Goal: Information Seeking & Learning: Find contact information

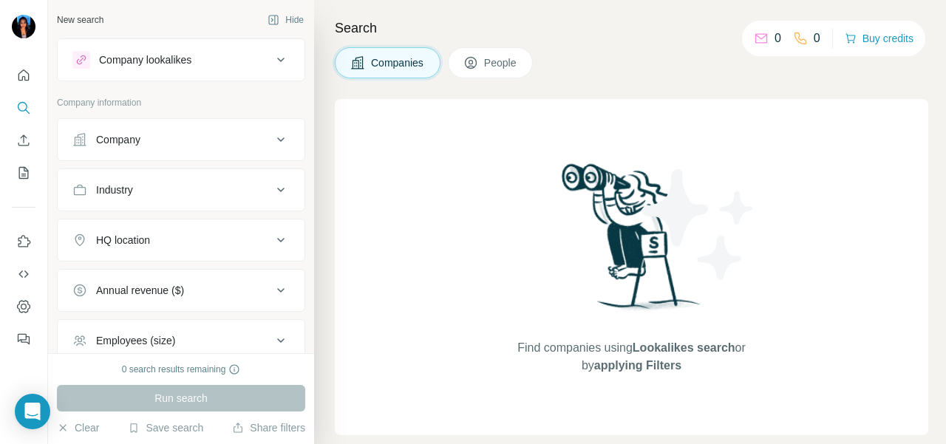
click at [96, 138] on div "Company" at bounding box center [118, 139] width 44 height 15
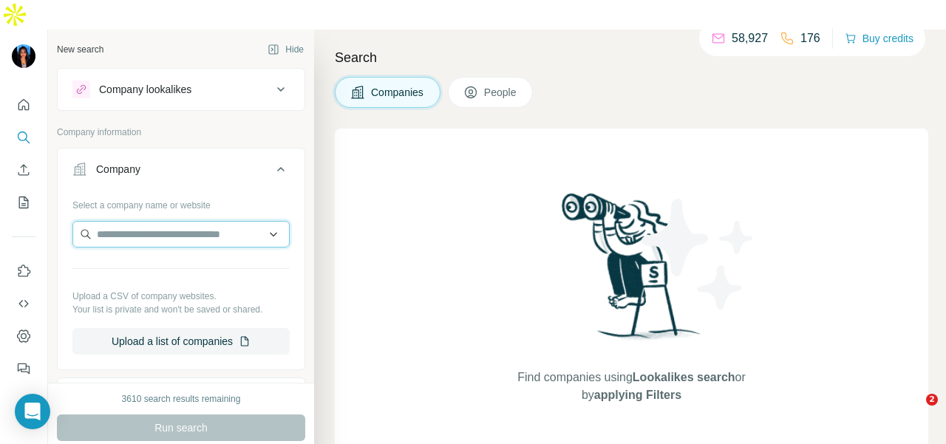
click at [100, 221] on input "text" at bounding box center [180, 234] width 217 height 27
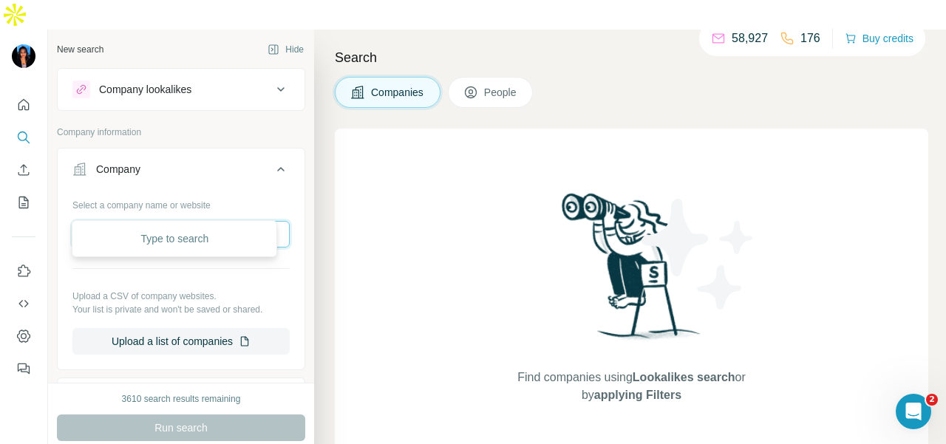
paste input "**********"
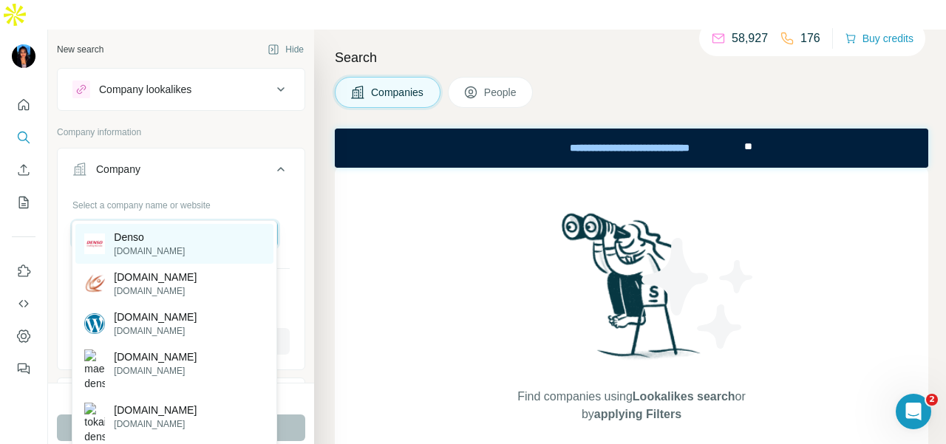
type input "**********"
click at [209, 228] on div "Denso [DOMAIN_NAME]" at bounding box center [174, 244] width 198 height 40
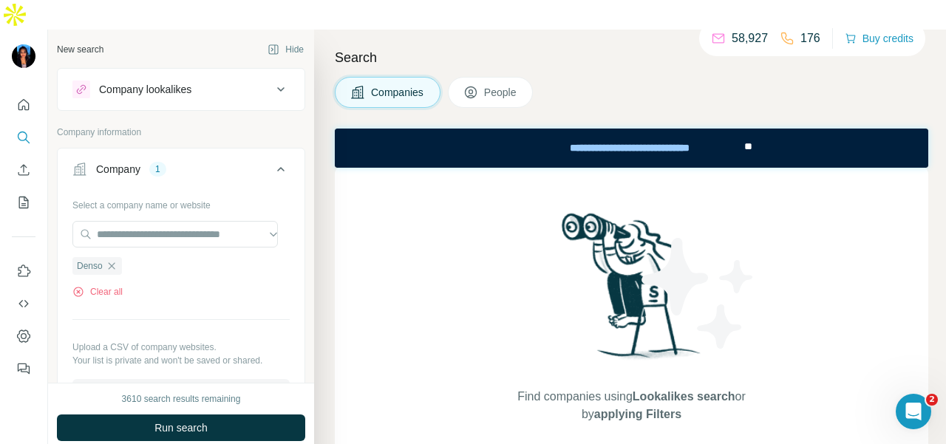
click at [486, 77] on button "People" at bounding box center [491, 92] width 86 height 31
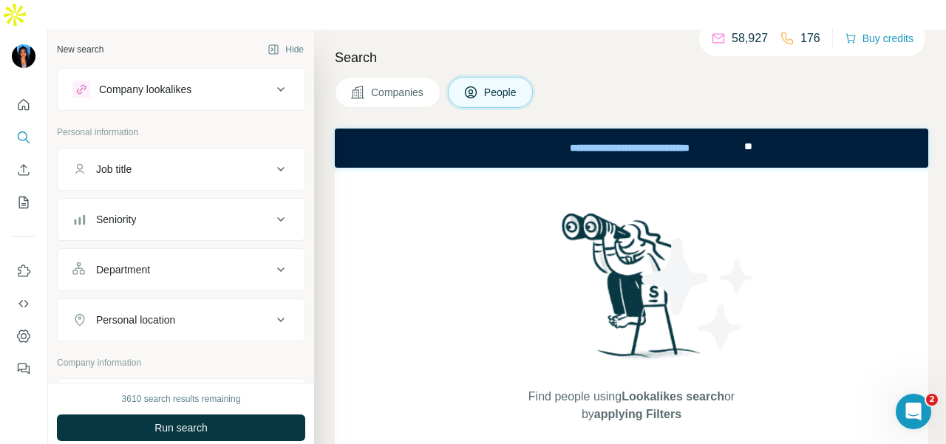
drag, startPoint x: 163, startPoint y: 227, endPoint x: 164, endPoint y: 238, distance: 11.2
click at [164, 252] on button "Department" at bounding box center [181, 269] width 247 height 35
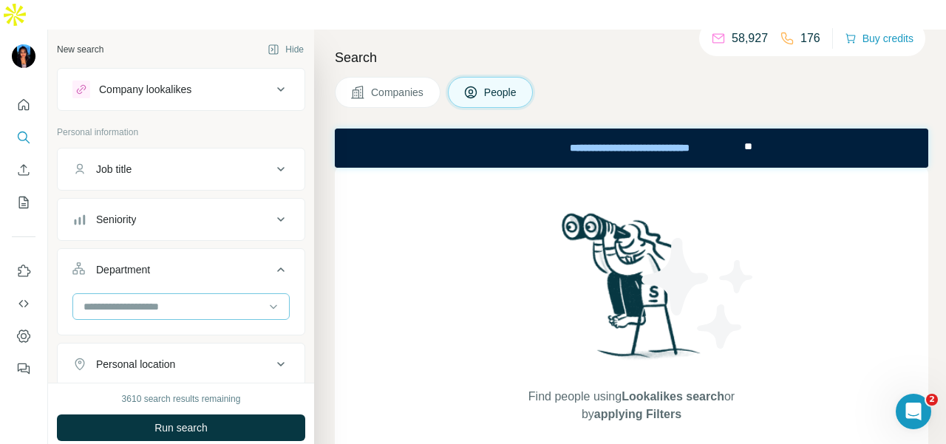
click at [163, 299] on input at bounding box center [173, 307] width 183 height 16
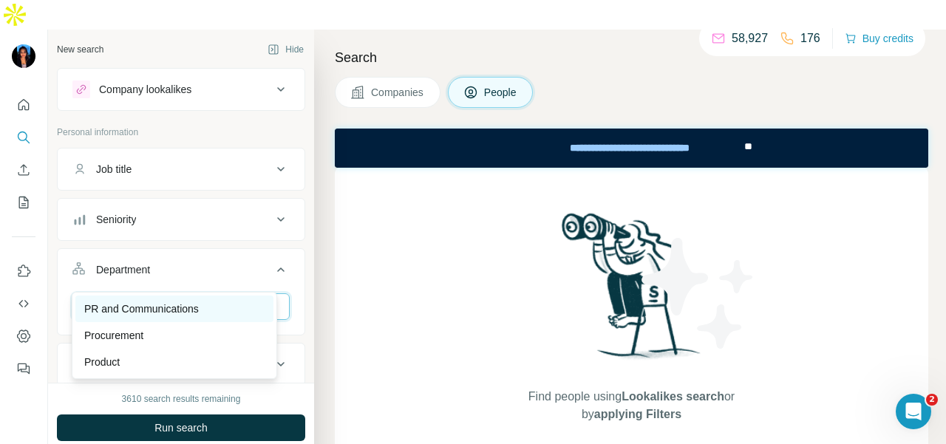
type input "**"
click at [117, 316] on div "PR and Communications" at bounding box center [174, 309] width 198 height 27
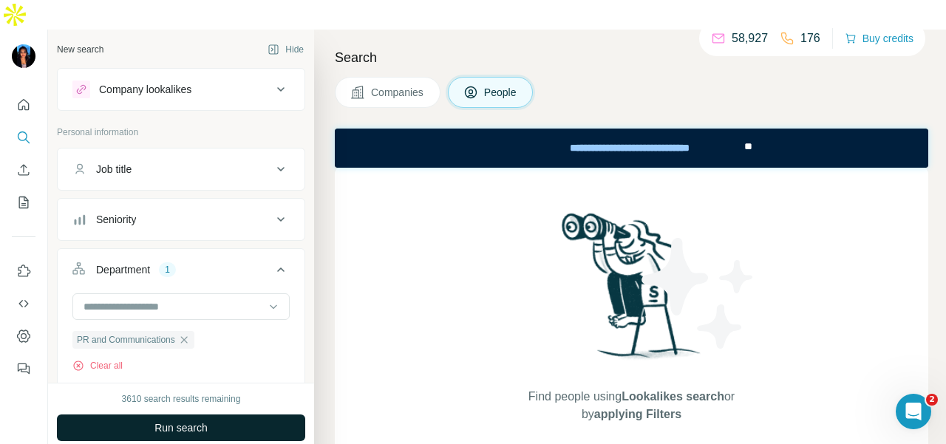
click at [149, 415] on button "Run search" at bounding box center [181, 428] width 248 height 27
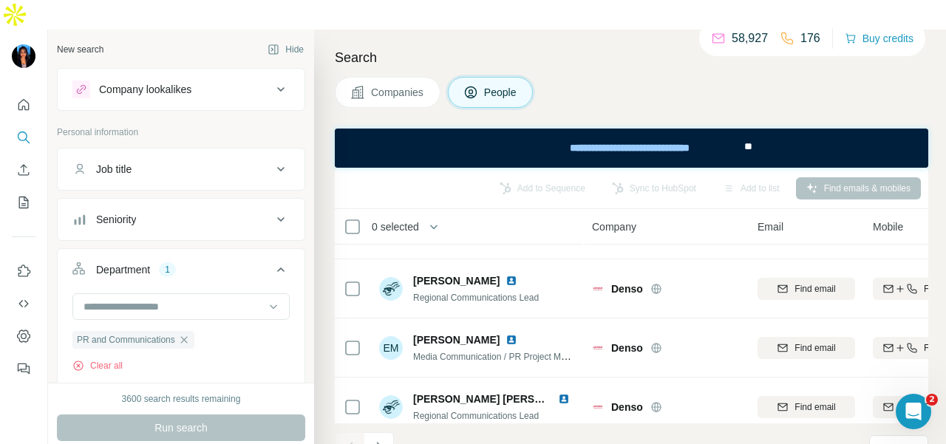
scroll to position [296, 0]
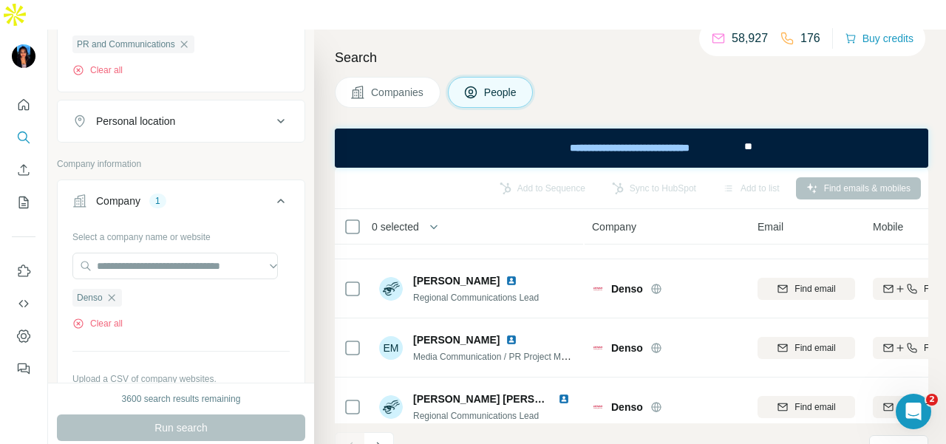
click at [211, 103] on button "Personal location" at bounding box center [181, 120] width 247 height 35
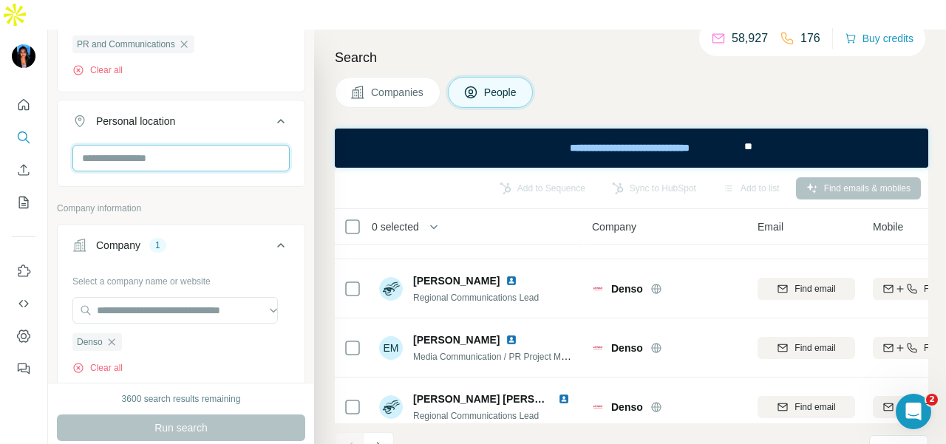
click at [194, 145] on input "text" at bounding box center [180, 158] width 217 height 27
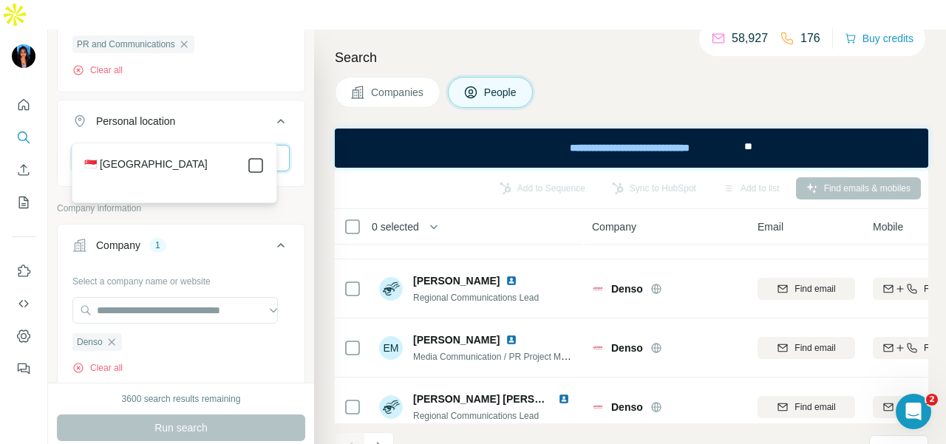
type input "****"
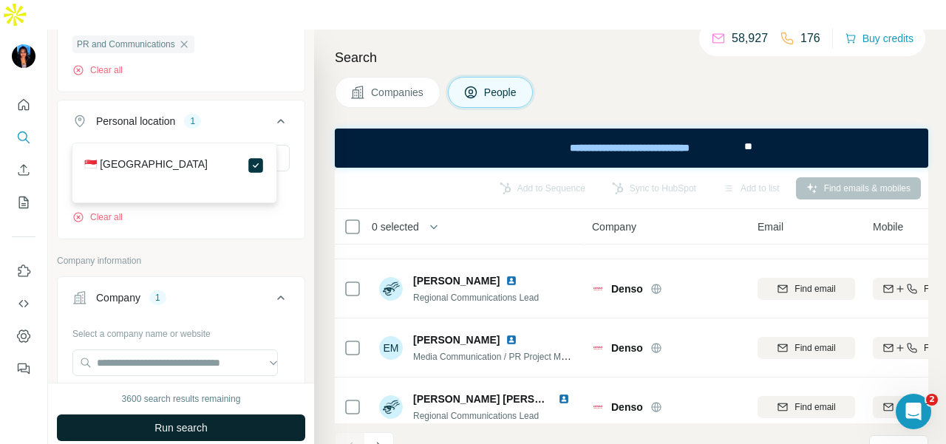
click at [223, 415] on button "Run search" at bounding box center [181, 428] width 248 height 27
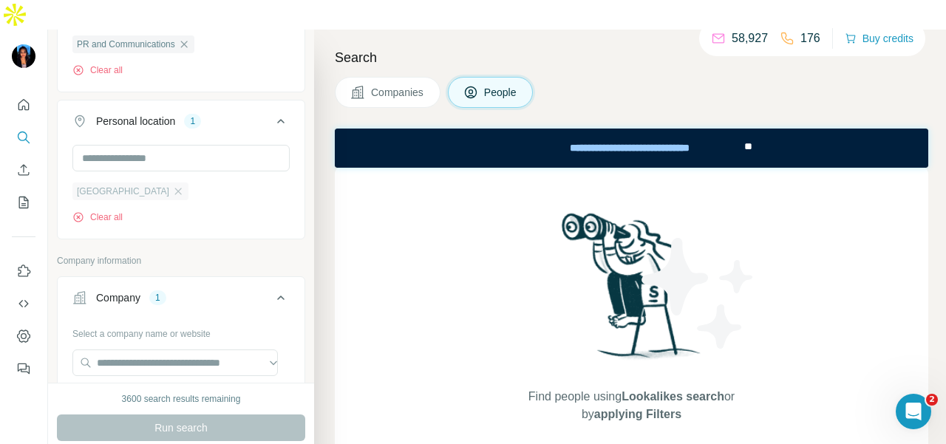
click at [120, 183] on div "[GEOGRAPHIC_DATA]" at bounding box center [130, 192] width 116 height 18
click at [172, 186] on icon "button" at bounding box center [178, 192] width 12 height 12
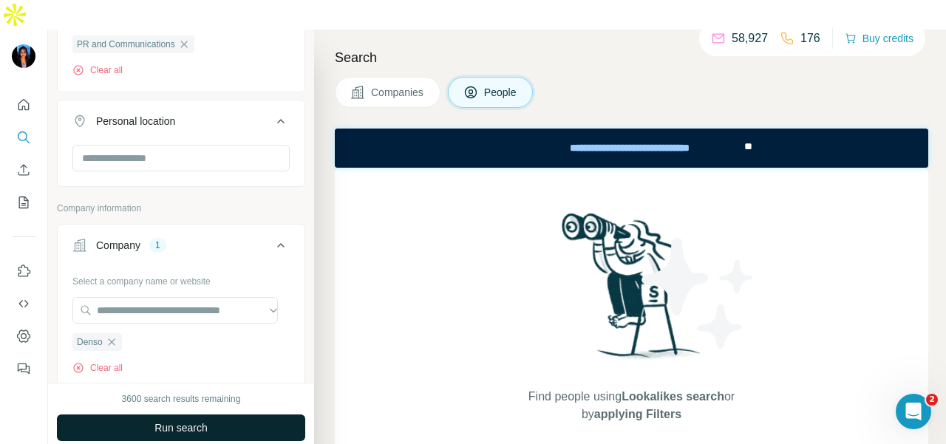
click at [261, 415] on button "Run search" at bounding box center [181, 428] width 248 height 27
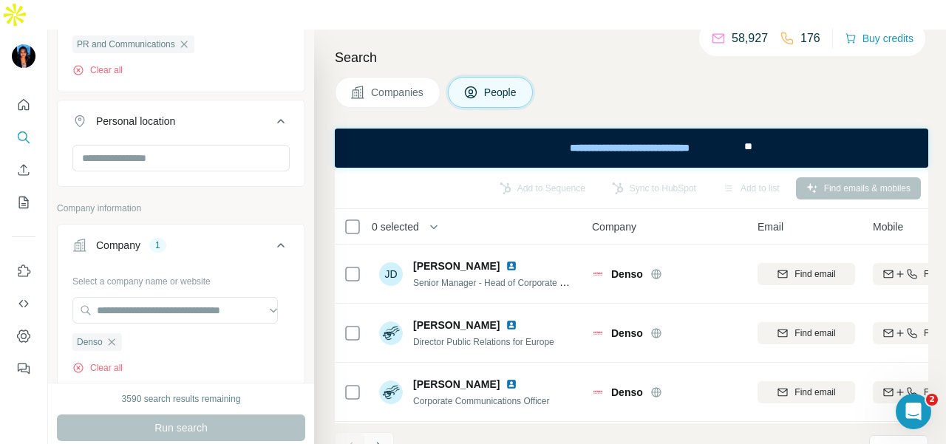
click at [374, 432] on button "Navigate to next page" at bounding box center [379, 447] width 30 height 30
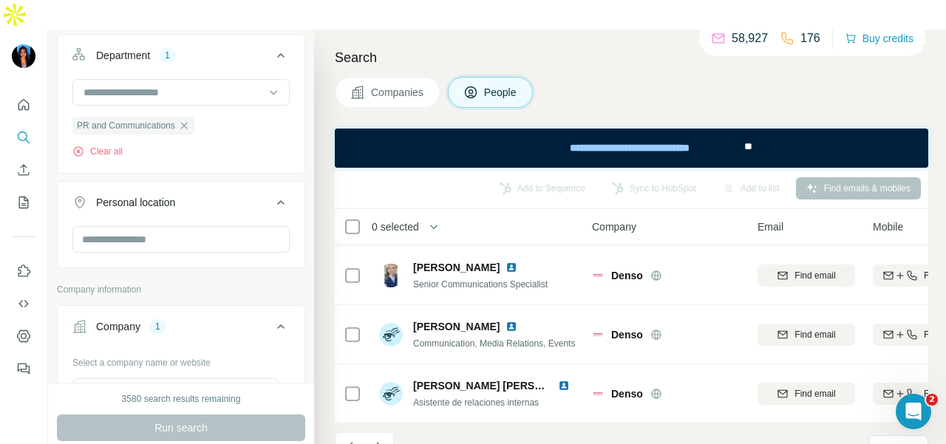
scroll to position [296, 0]
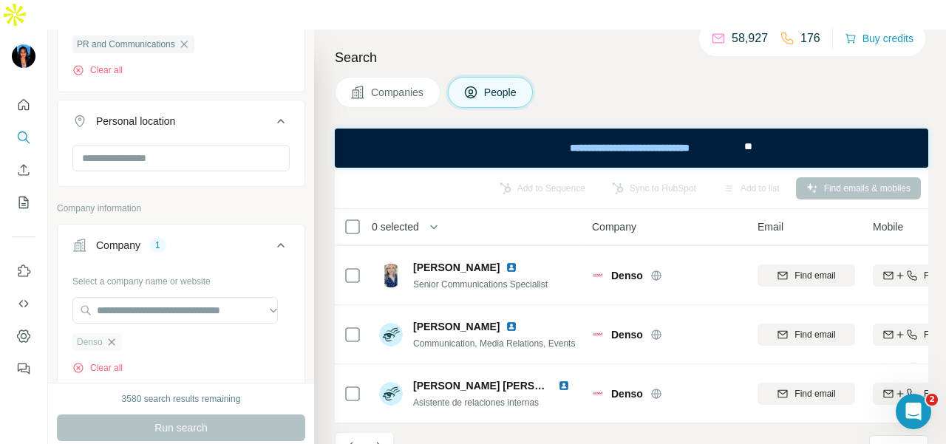
click at [118, 336] on icon "button" at bounding box center [112, 342] width 12 height 12
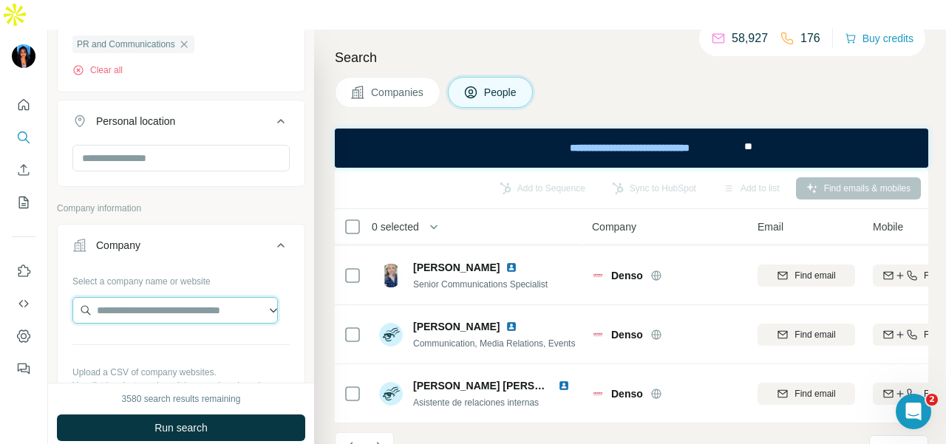
click at [133, 297] on input "text" at bounding box center [175, 310] width 206 height 27
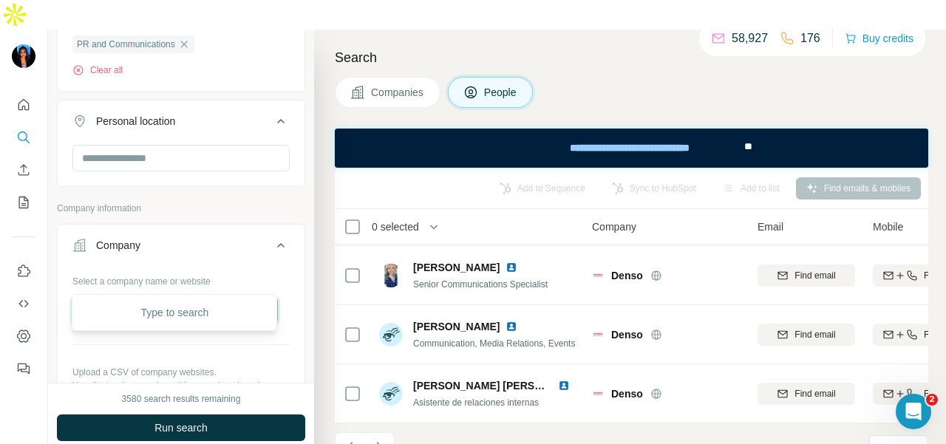
type input "****"
click at [180, 297] on input "****" at bounding box center [175, 310] width 206 height 27
click at [218, 202] on p "Company information" at bounding box center [181, 208] width 248 height 13
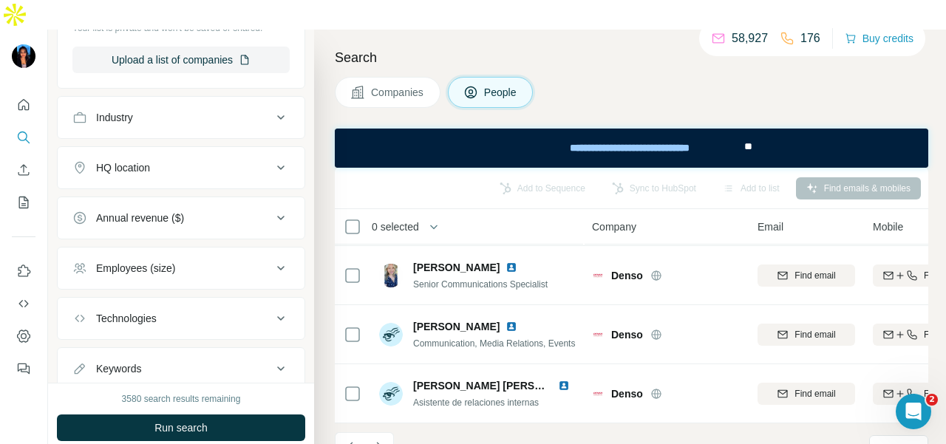
scroll to position [580, 0]
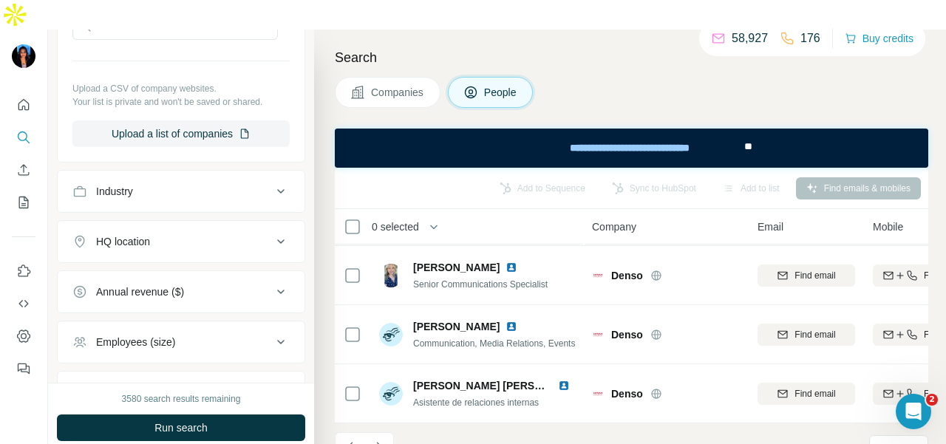
click at [194, 174] on button "Industry" at bounding box center [181, 191] width 247 height 35
click at [194, 220] on input at bounding box center [173, 228] width 183 height 16
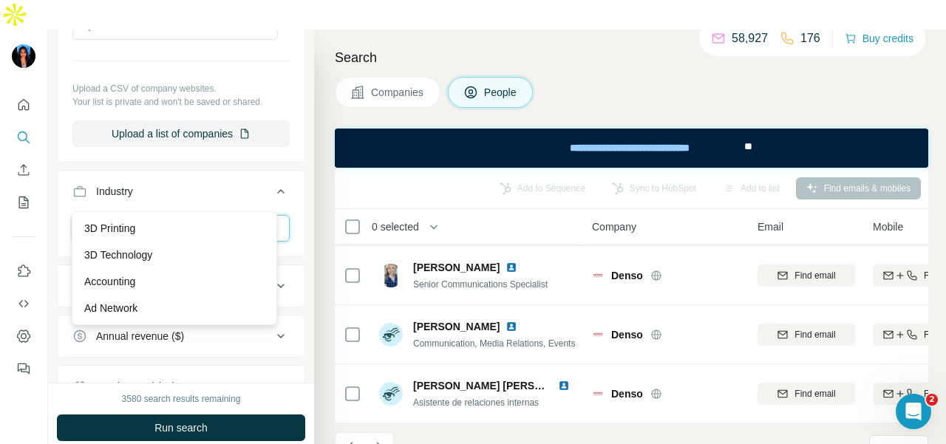
click at [194, 220] on input at bounding box center [173, 228] width 183 height 16
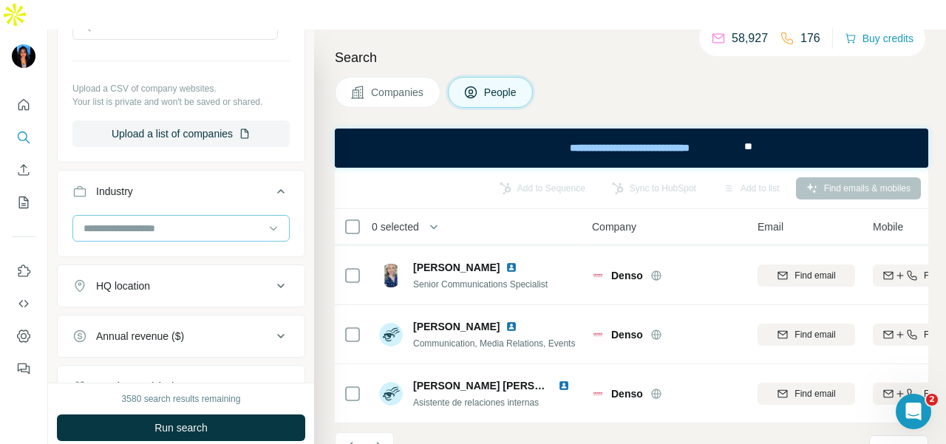
click at [194, 220] on input at bounding box center [173, 228] width 183 height 16
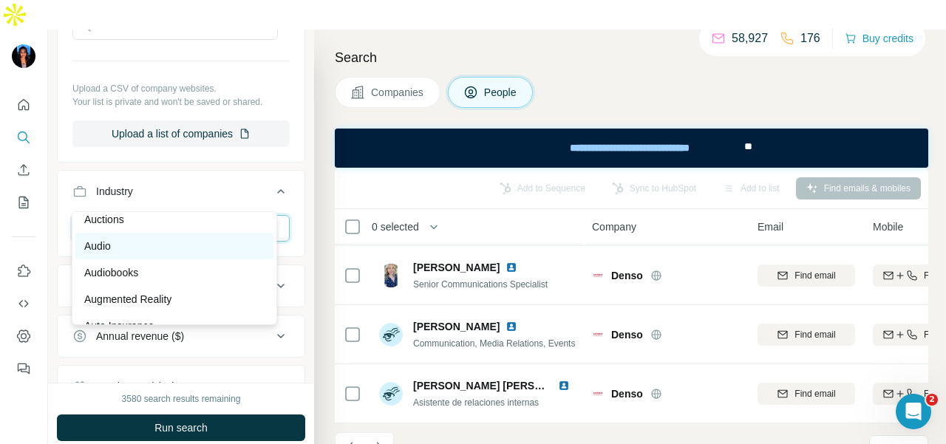
scroll to position [961, 0]
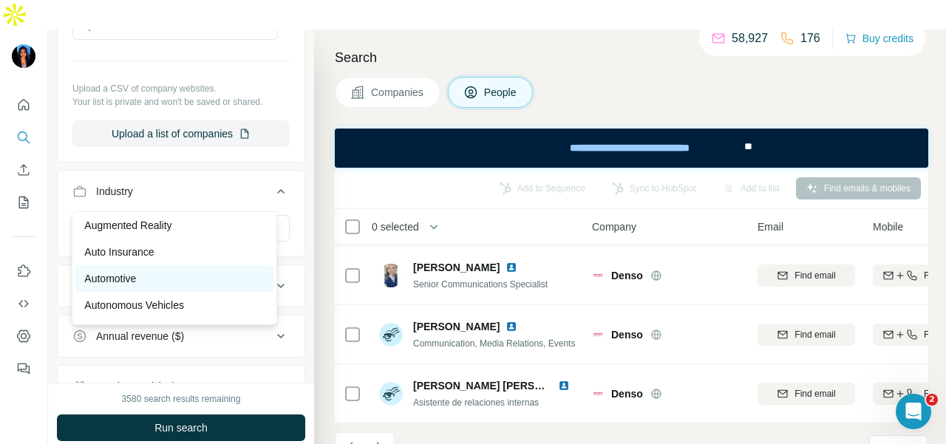
click at [194, 286] on div "Automotive" at bounding box center [174, 278] width 180 height 15
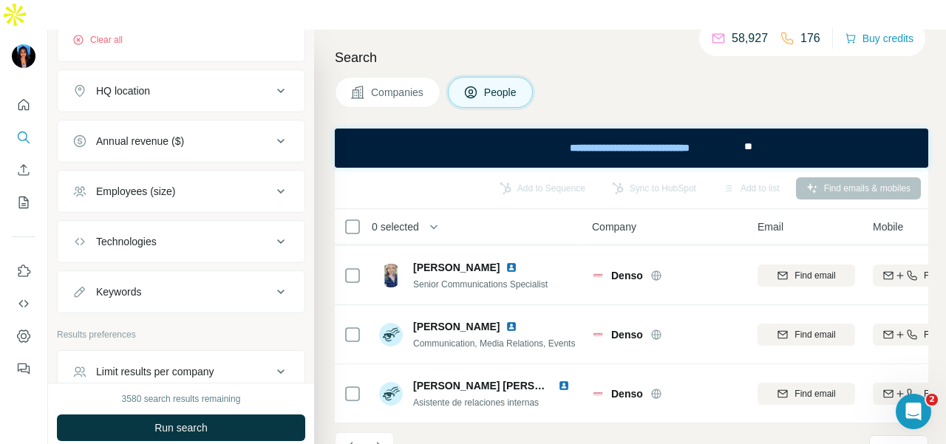
scroll to position [898, 0]
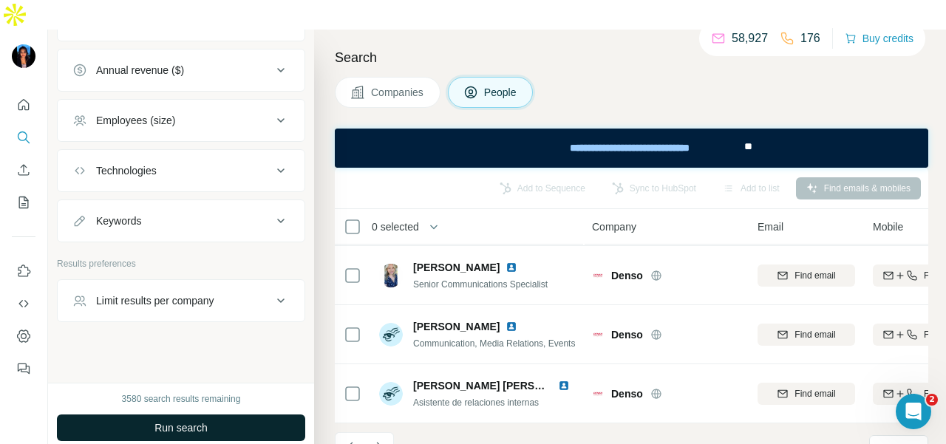
click at [202, 415] on button "Run search" at bounding box center [181, 428] width 248 height 27
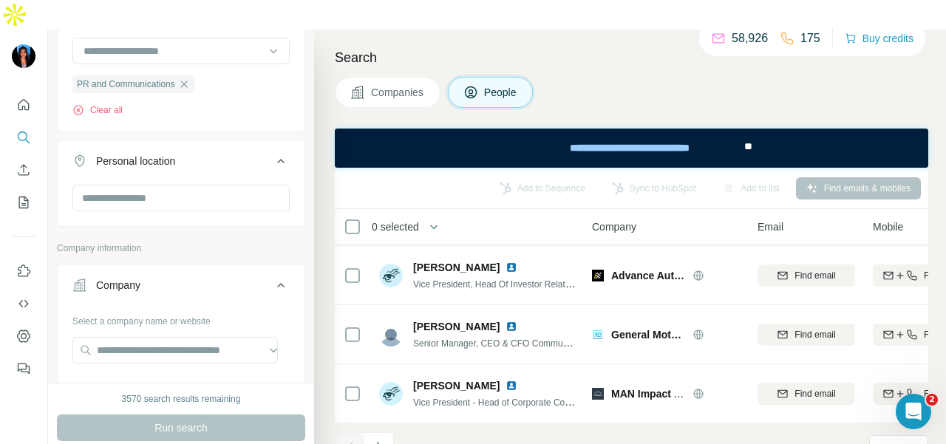
scroll to position [233, 0]
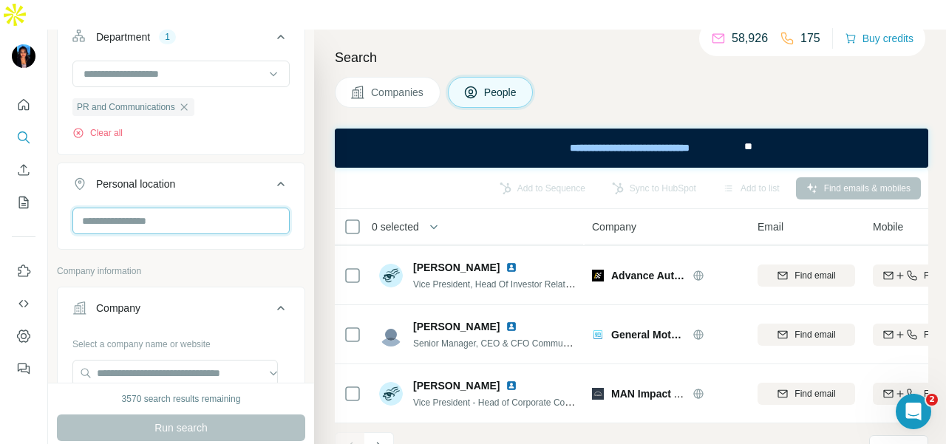
click at [148, 208] on input "text" at bounding box center [180, 221] width 217 height 27
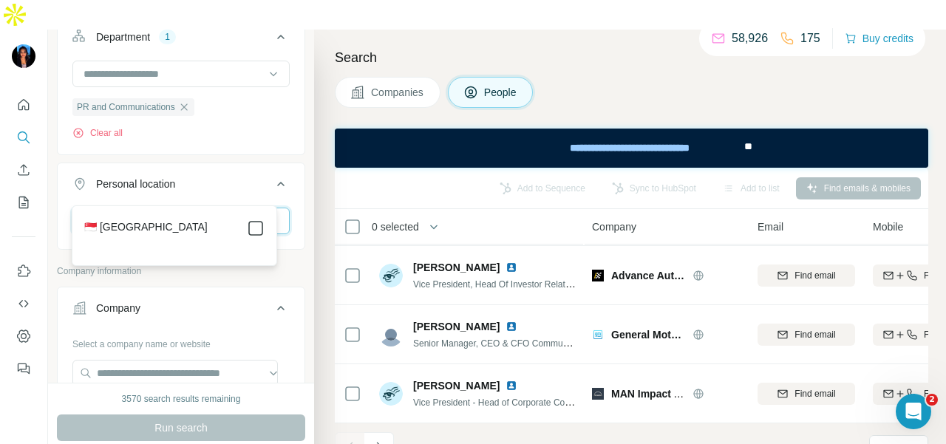
type input "****"
drag, startPoint x: 265, startPoint y: 223, endPoint x: 257, endPoint y: 267, distance: 44.2
click at [264, 224] on icon at bounding box center [256, 229] width 18 height 18
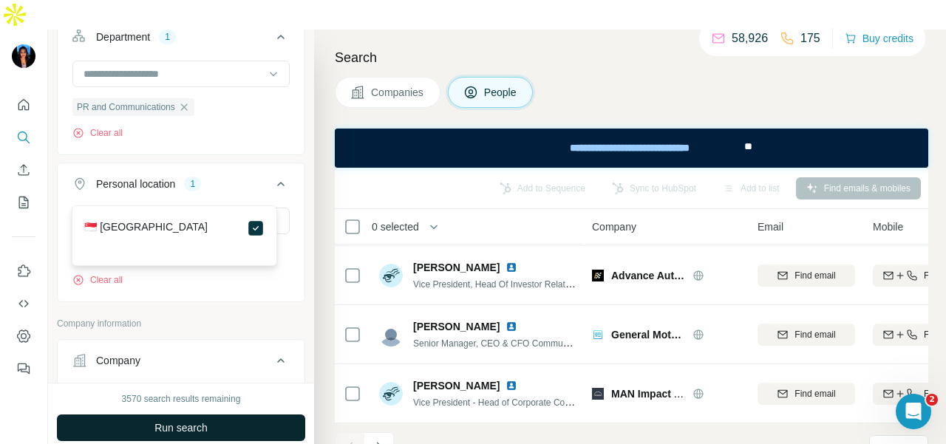
click at [262, 415] on button "Run search" at bounding box center [181, 428] width 248 height 27
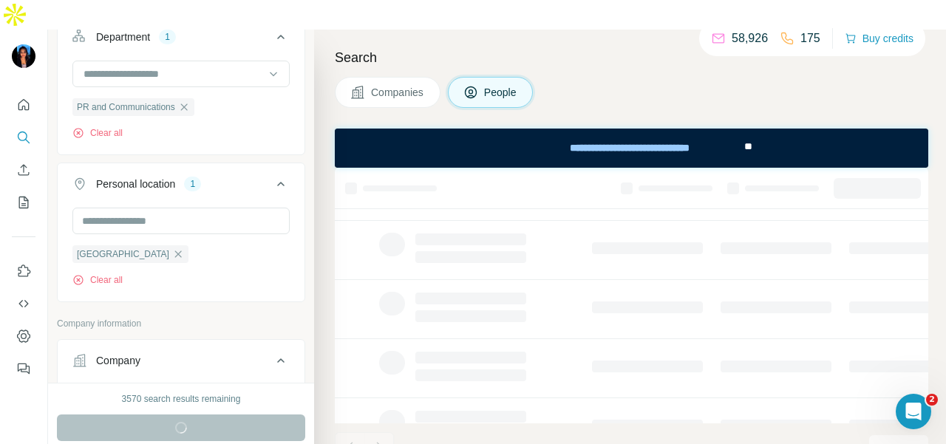
scroll to position [120, 0]
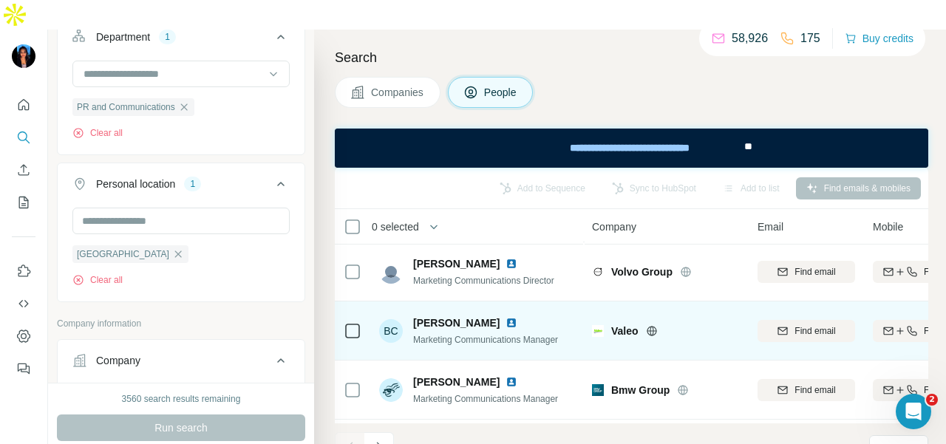
click at [506, 317] on img at bounding box center [512, 323] width 12 height 12
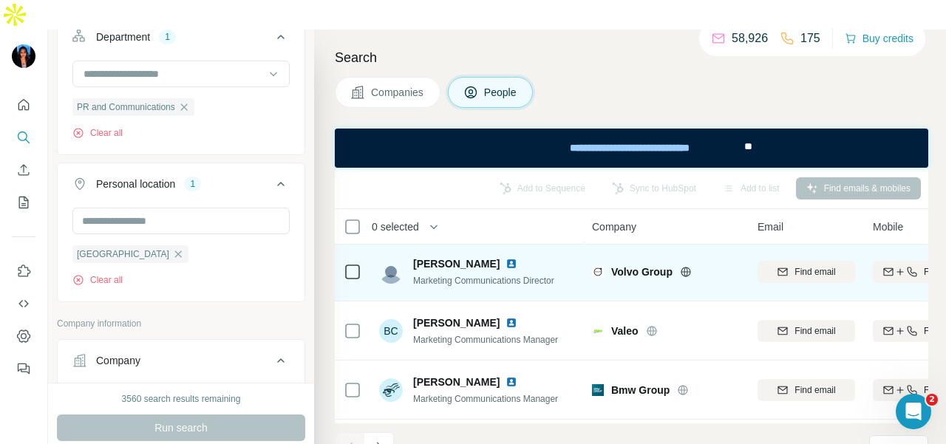
click at [506, 258] on img at bounding box center [512, 264] width 12 height 12
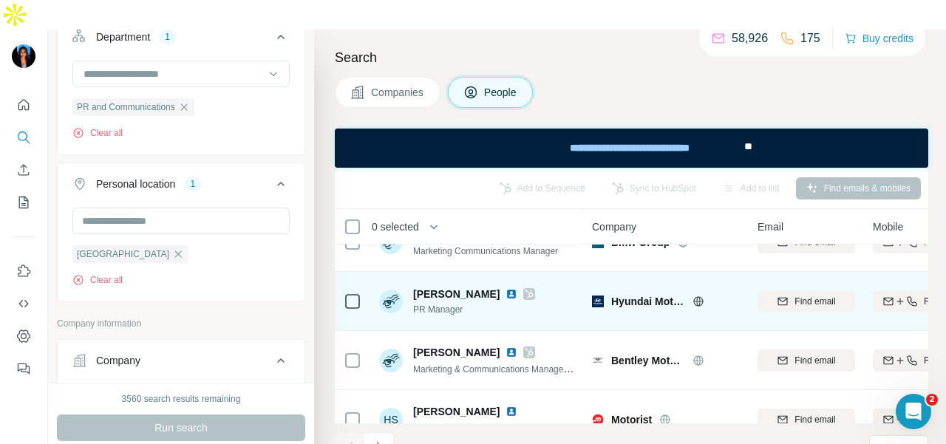
scroll to position [342, 0]
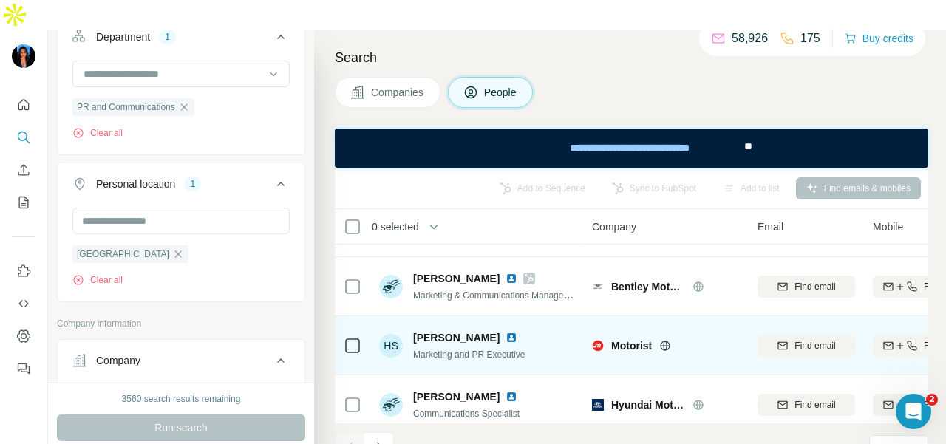
click at [506, 332] on img at bounding box center [512, 338] width 12 height 12
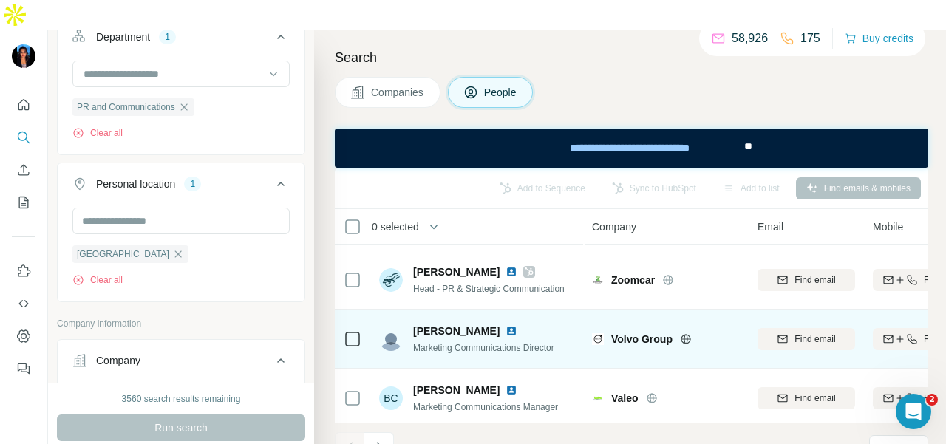
scroll to position [0, 0]
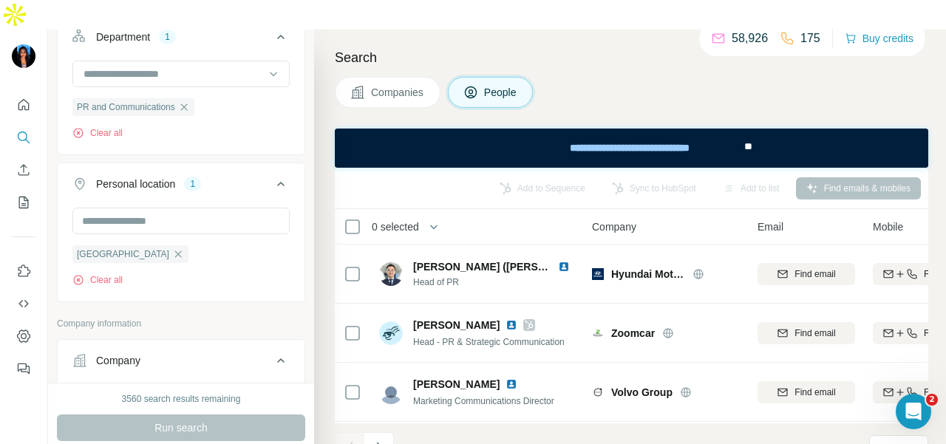
click at [378, 440] on icon "Navigate to next page" at bounding box center [379, 447] width 15 height 15
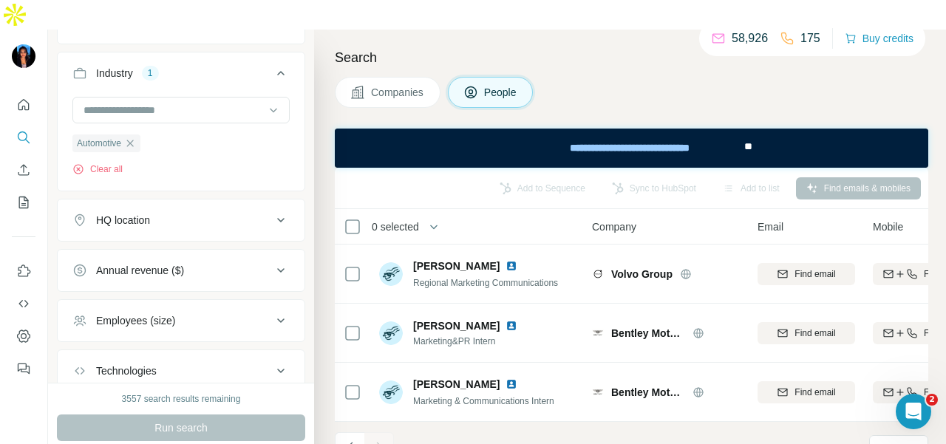
scroll to position [676, 0]
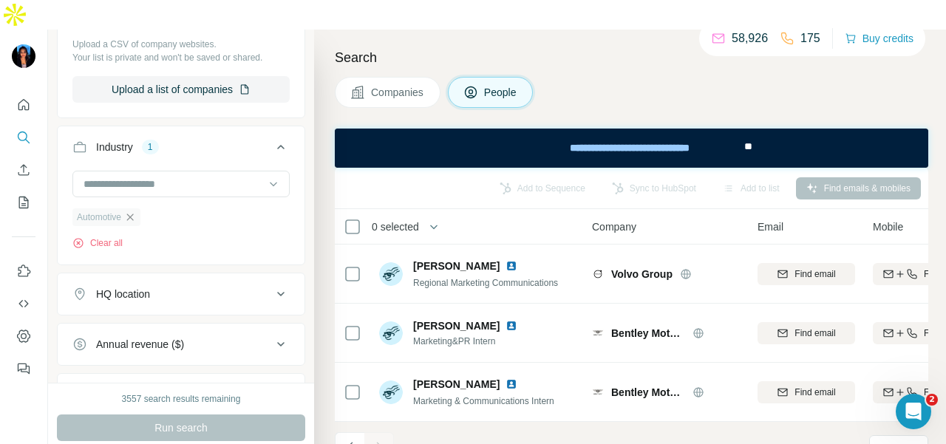
click at [134, 211] on icon "button" at bounding box center [130, 217] width 12 height 12
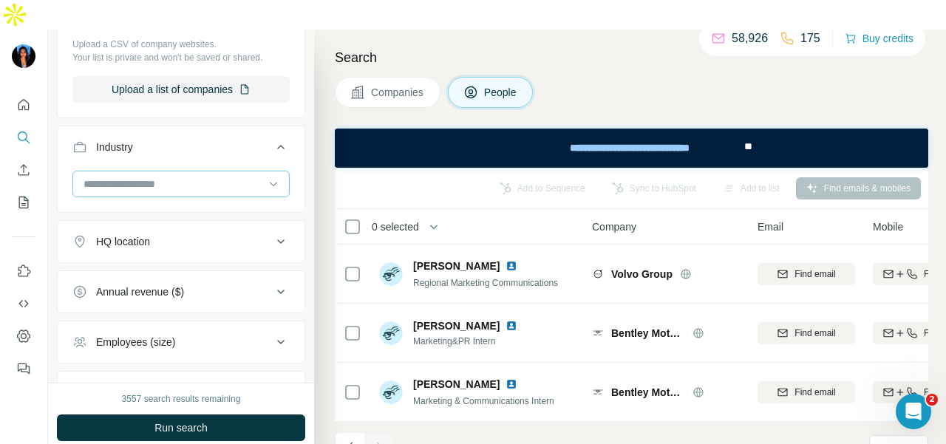
click at [178, 172] on div at bounding box center [173, 184] width 183 height 25
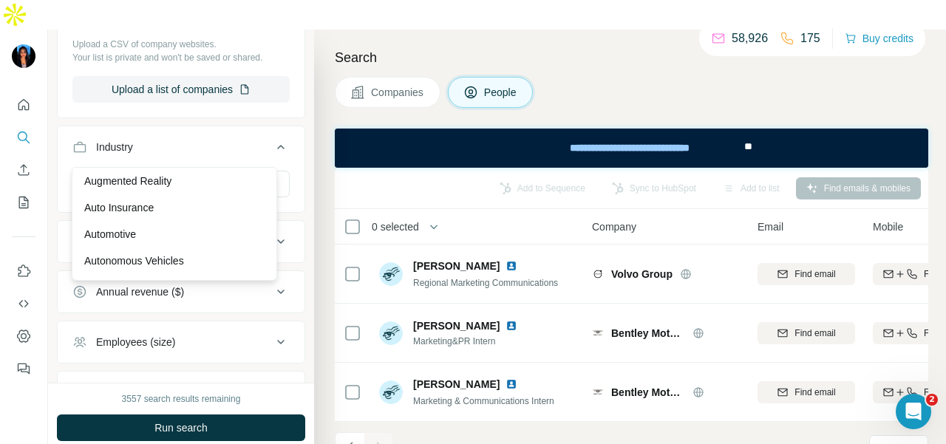
click at [174, 215] on div "Auto Insurance" at bounding box center [174, 207] width 180 height 15
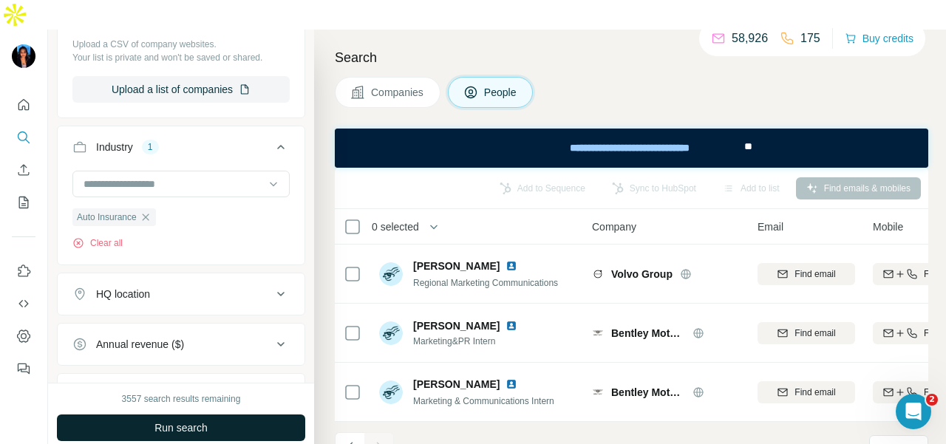
click at [221, 415] on button "Run search" at bounding box center [181, 428] width 248 height 27
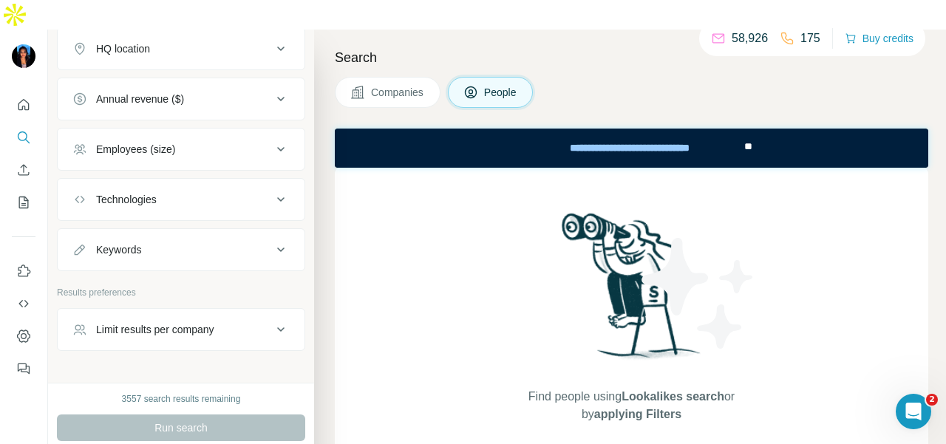
scroll to position [951, 0]
